Goal: Task Accomplishment & Management: Use online tool/utility

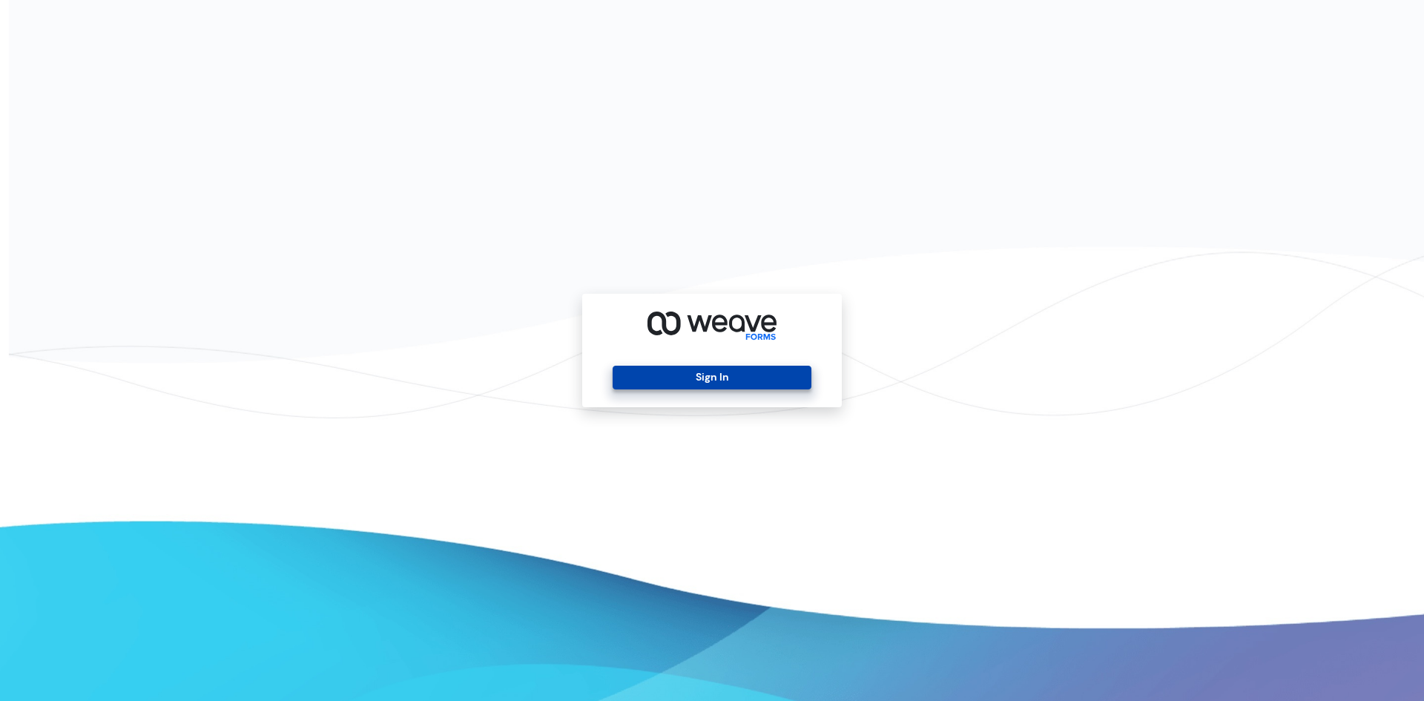
click at [675, 379] on button "Sign In" at bounding box center [712, 378] width 198 height 24
